Goal: Information Seeking & Learning: Check status

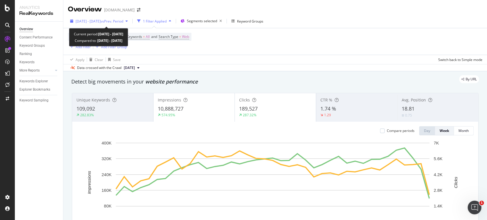
click at [123, 20] on span "vs Prev. Period" at bounding box center [112, 21] width 23 height 5
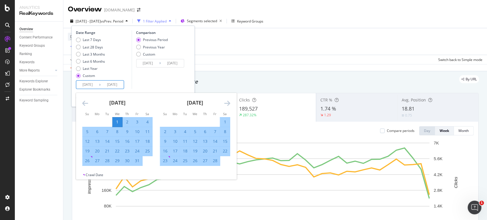
click at [85, 84] on input "[DATE]" at bounding box center [87, 85] width 23 height 8
click at [229, 104] on icon "Move forward to switch to the next month." at bounding box center [227, 103] width 6 height 7
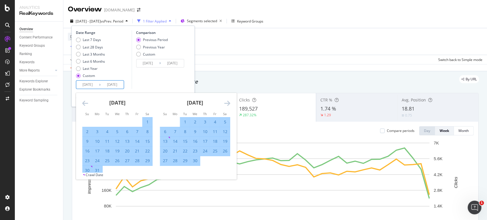
click at [229, 104] on icon "Move forward to switch to the next month." at bounding box center [227, 103] width 6 height 7
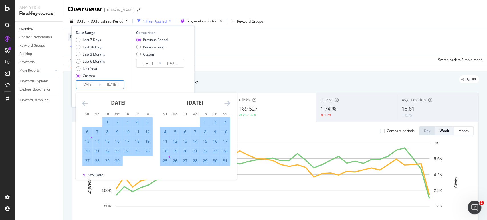
click at [229, 104] on icon "Move forward to switch to the next month." at bounding box center [227, 103] width 6 height 7
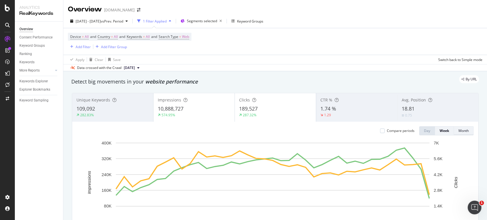
click at [458, 132] on div "Month" at bounding box center [463, 130] width 10 height 5
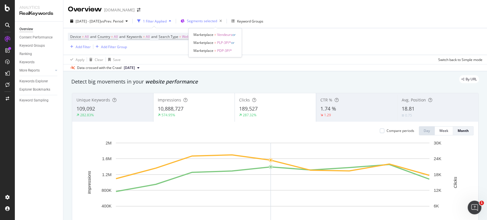
click at [208, 20] on span "Segments selected" at bounding box center [202, 21] width 30 height 5
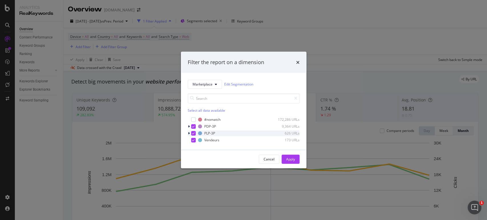
click at [194, 133] on icon "modal" at bounding box center [193, 133] width 3 height 3
click at [194, 140] on icon "modal" at bounding box center [193, 140] width 3 height 3
click at [287, 161] on div "Apply" at bounding box center [290, 159] width 9 height 5
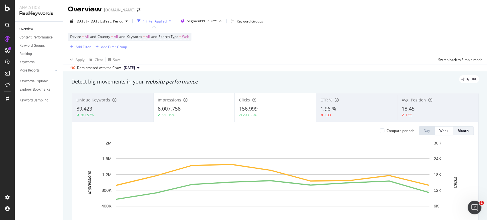
click at [284, 117] on div "293.33%" at bounding box center [275, 115] width 72 height 5
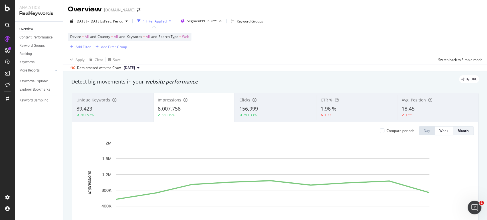
click at [260, 118] on div "Clicks 156,999 293.33%" at bounding box center [275, 108] width 81 height 26
